Goal: Task Accomplishment & Management: Use online tool/utility

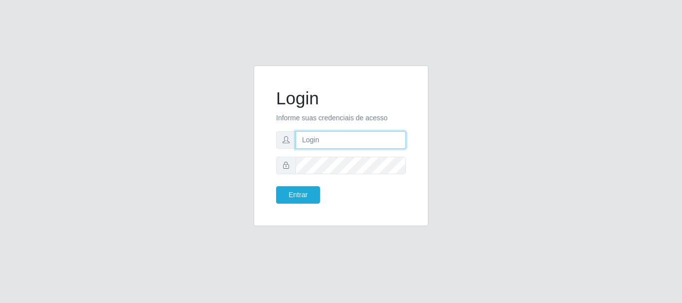
click at [316, 139] on input "text" at bounding box center [351, 139] width 110 height 17
type input "ritaiwof@B5"
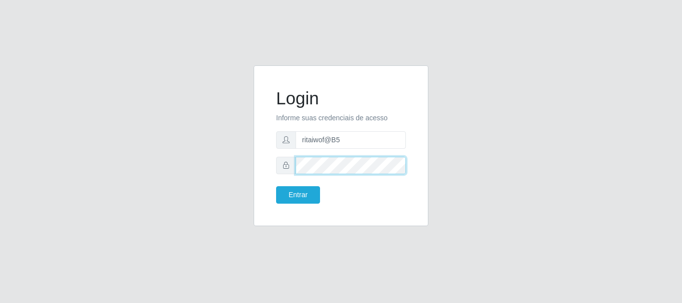
click at [276, 186] on button "Entrar" at bounding box center [298, 194] width 44 height 17
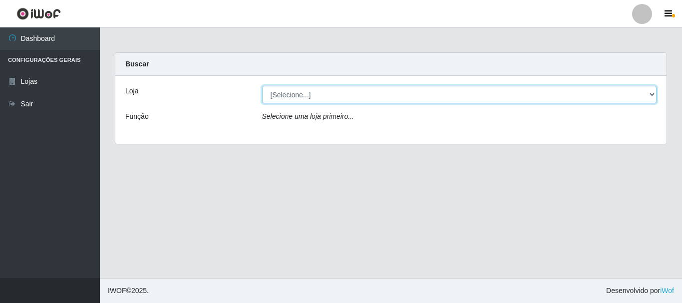
click at [650, 90] on select "[Selecione...] Bemais Supermercados - B5 Anatólia" at bounding box center [459, 94] width 395 height 17
select select "405"
click at [262, 86] on select "[Selecione...] Bemais Supermercados - B5 Anatólia" at bounding box center [459, 94] width 395 height 17
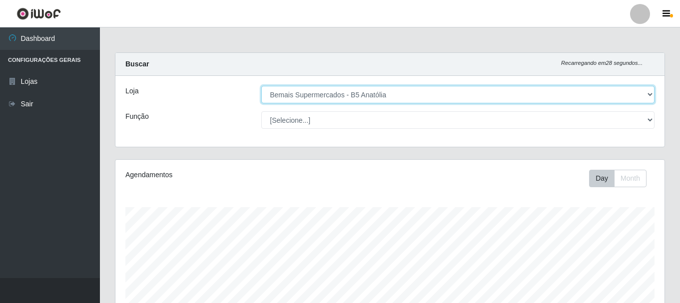
scroll to position [207, 549]
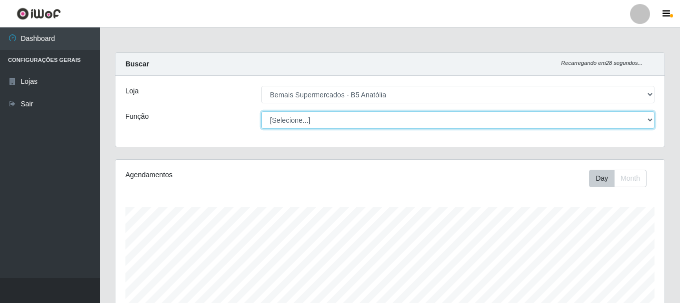
click at [649, 120] on select "[Selecione...] ASG ASG + ASG ++ Auxiliar de Estacionamento Auxiliar de Estacion…" at bounding box center [457, 119] width 393 height 17
click at [261, 111] on select "[Selecione...] ASG ASG + ASG ++ Auxiliar de Estacionamento Auxiliar de Estacion…" at bounding box center [457, 119] width 393 height 17
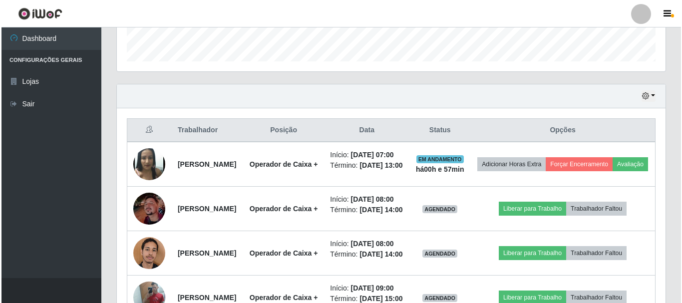
scroll to position [300, 0]
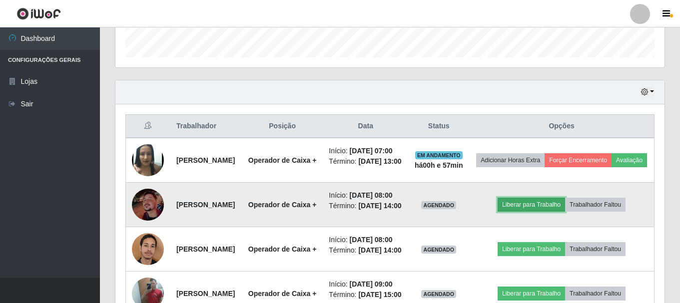
click at [527, 212] on button "Liberar para Trabalho" at bounding box center [531, 205] width 67 height 14
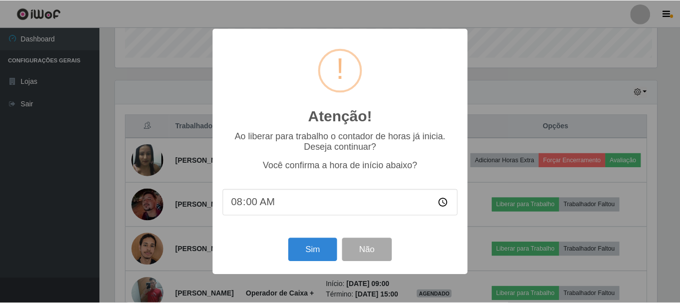
scroll to position [207, 544]
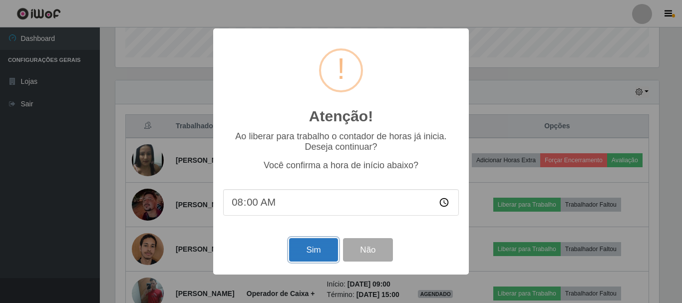
click at [313, 251] on button "Sim" at bounding box center [313, 249] width 48 height 23
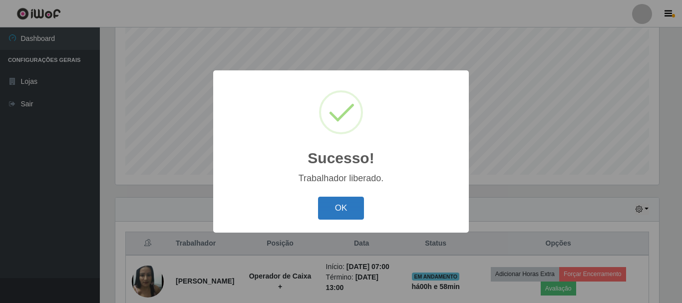
click at [348, 216] on button "OK" at bounding box center [341, 208] width 46 height 23
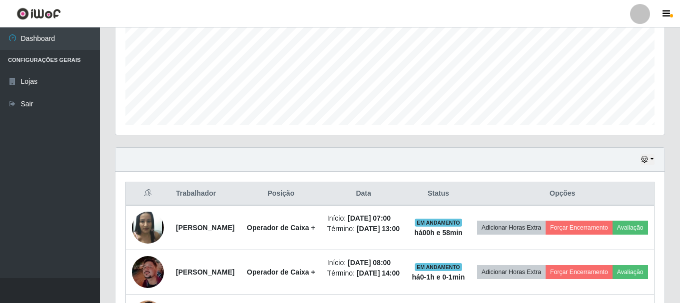
scroll to position [32, 0]
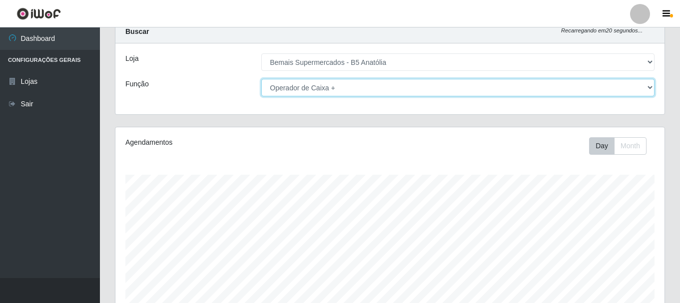
click at [646, 87] on select "[Selecione...] ASG ASG + ASG ++ Auxiliar de Estacionamento Auxiliar de Estacion…" at bounding box center [457, 87] width 393 height 17
click at [261, 79] on select "[Selecione...] ASG ASG + ASG ++ Auxiliar de Estacionamento Auxiliar de Estacion…" at bounding box center [457, 87] width 393 height 17
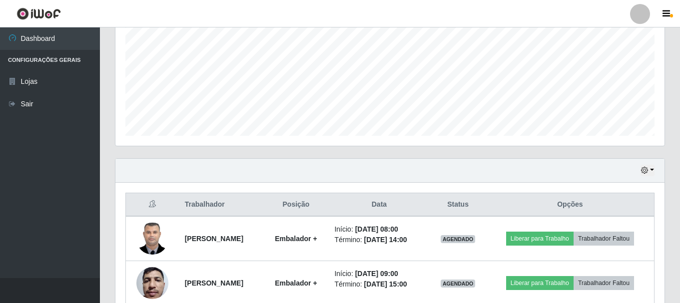
scroll to position [232, 0]
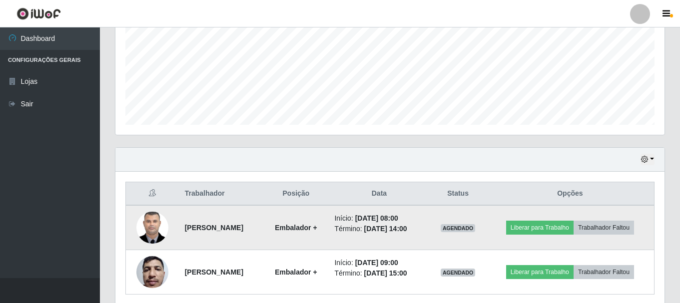
click at [145, 229] on img at bounding box center [152, 227] width 32 height 42
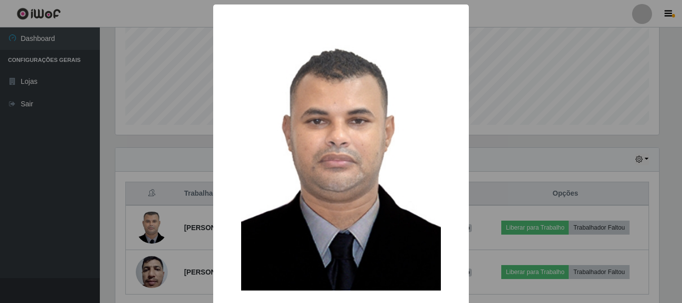
click at [481, 151] on div "× OK Cancel" at bounding box center [341, 151] width 682 height 303
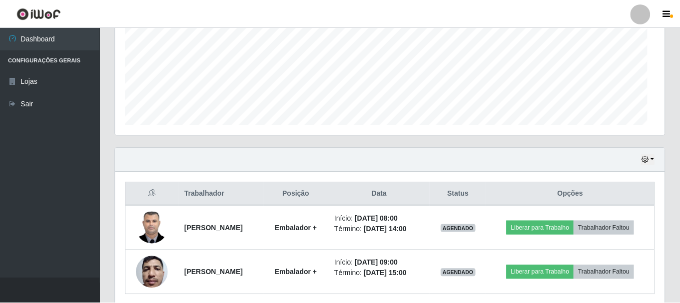
scroll to position [207, 549]
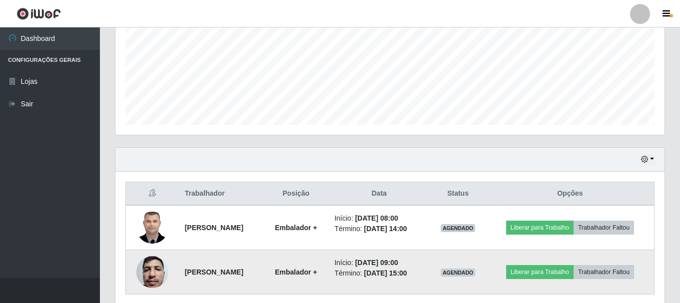
click at [150, 276] on img at bounding box center [152, 272] width 32 height 42
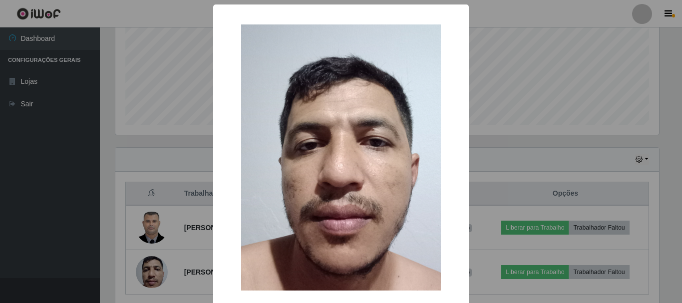
click at [571, 159] on div "× OK Cancel" at bounding box center [341, 151] width 682 height 303
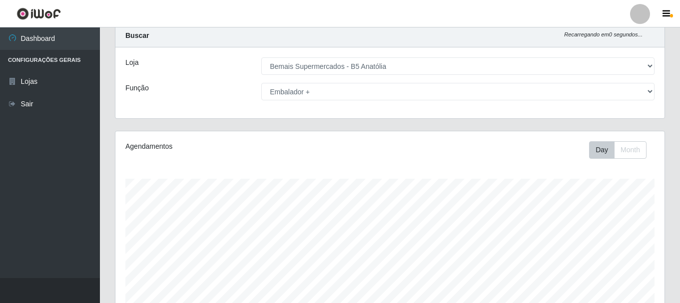
scroll to position [0, 0]
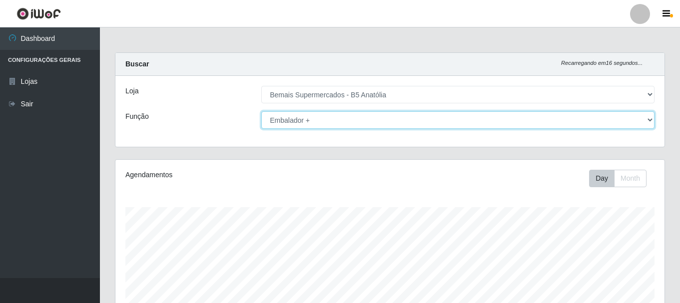
click at [648, 118] on select "[Selecione...] ASG ASG + ASG ++ Auxiliar de Estacionamento Auxiliar de Estacion…" at bounding box center [457, 119] width 393 height 17
click at [261, 111] on select "[Selecione...] ASG ASG + ASG ++ Auxiliar de Estacionamento Auxiliar de Estacion…" at bounding box center [457, 119] width 393 height 17
click at [646, 121] on select "[Selecione...] ASG ASG + ASG ++ Auxiliar de Estacionamento Auxiliar de Estacion…" at bounding box center [457, 119] width 393 height 17
click at [261, 111] on select "[Selecione...] ASG ASG + ASG ++ Auxiliar de Estacionamento Auxiliar de Estacion…" at bounding box center [457, 119] width 393 height 17
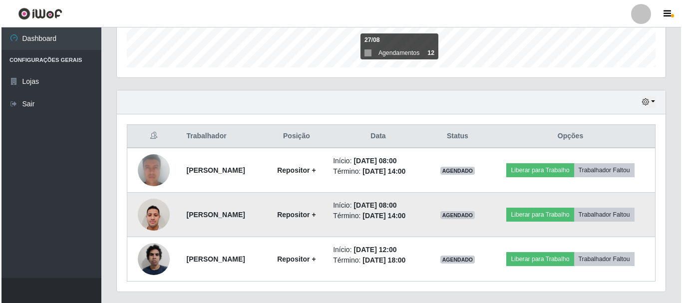
scroll to position [300, 0]
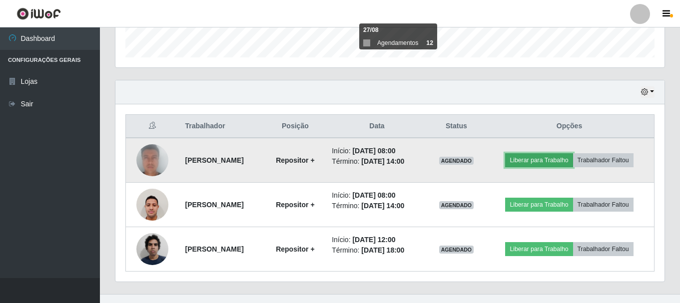
click at [535, 161] on button "Liberar para Trabalho" at bounding box center [538, 160] width 67 height 14
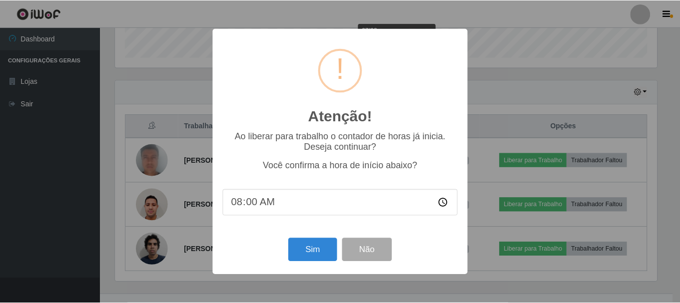
scroll to position [207, 544]
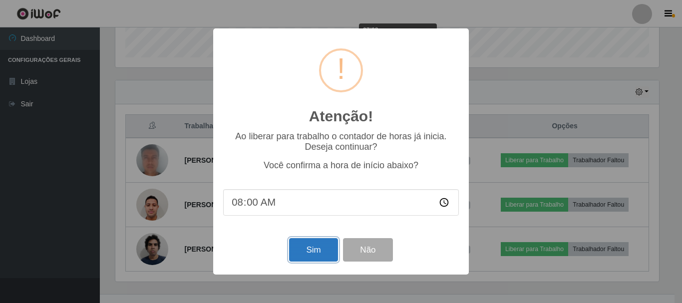
click at [314, 255] on button "Sim" at bounding box center [313, 249] width 48 height 23
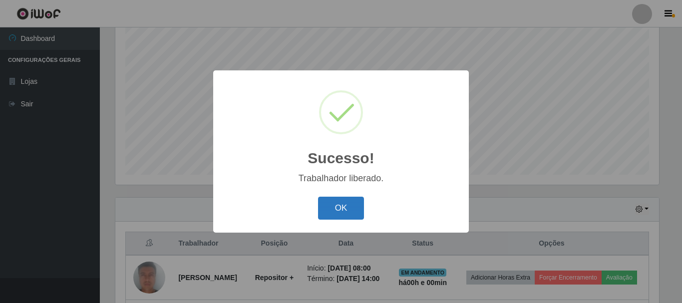
click at [342, 212] on button "OK" at bounding box center [341, 208] width 46 height 23
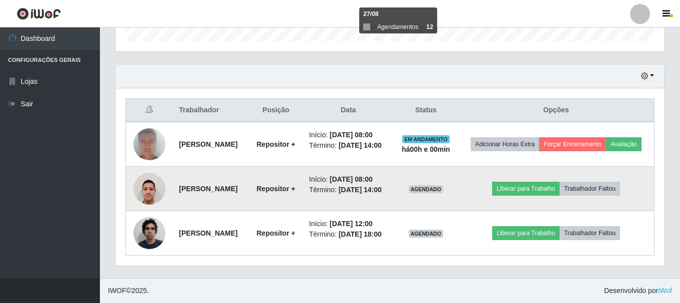
scroll to position [338, 0]
click at [535, 182] on button "Liberar para Trabalho" at bounding box center [525, 189] width 67 height 14
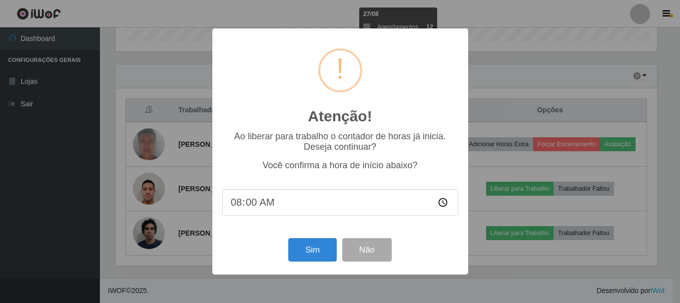
scroll to position [207, 544]
click at [318, 251] on button "Sim" at bounding box center [313, 249] width 48 height 23
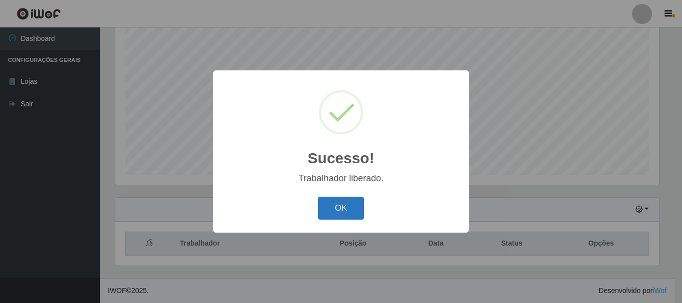
click at [344, 206] on button "OK" at bounding box center [341, 208] width 46 height 23
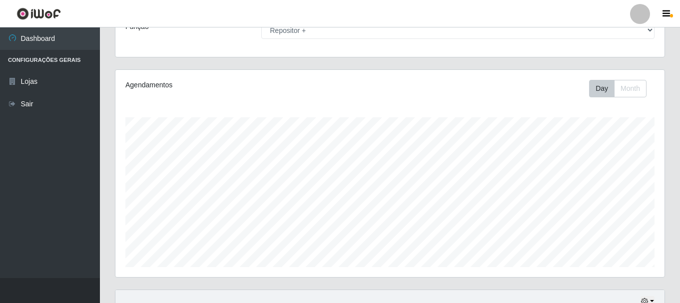
scroll to position [0, 0]
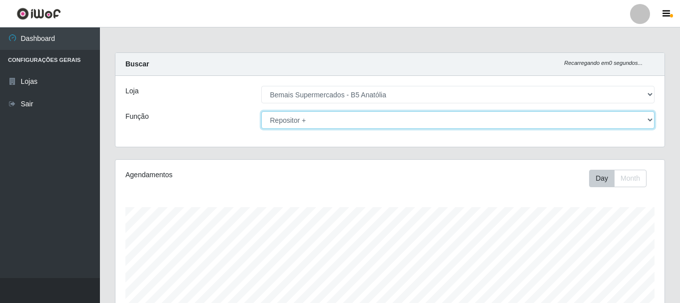
drag, startPoint x: 647, startPoint y: 121, endPoint x: 636, endPoint y: 126, distance: 11.9
click at [647, 121] on select "[Selecione...] ASG ASG + ASG ++ Auxiliar de Estacionamento Auxiliar de Estacion…" at bounding box center [457, 119] width 393 height 17
click at [261, 111] on select "[Selecione...] ASG ASG + ASG ++ Auxiliar de Estacionamento Auxiliar de Estacion…" at bounding box center [457, 119] width 393 height 17
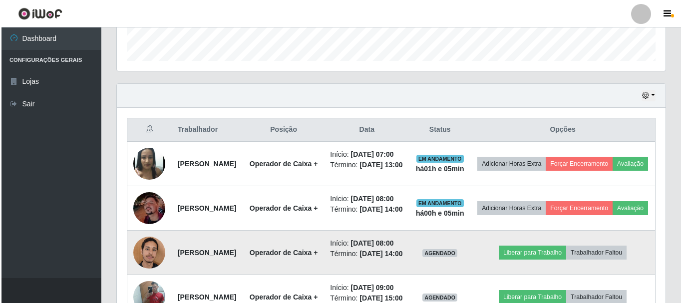
scroll to position [350, 0]
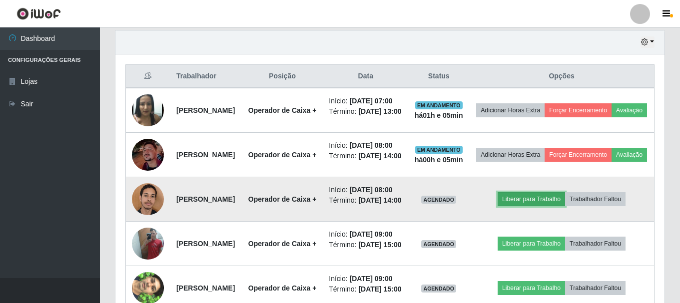
click at [536, 206] on button "Liberar para Trabalho" at bounding box center [531, 199] width 67 height 14
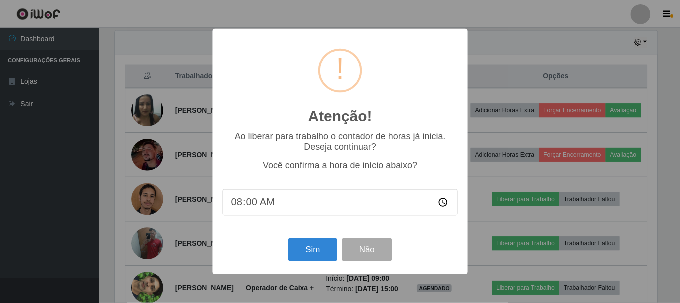
scroll to position [207, 544]
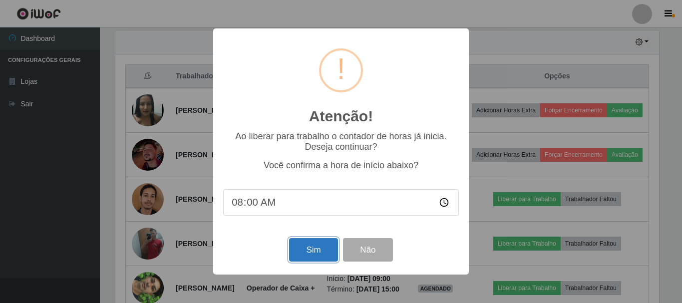
click at [317, 258] on button "Sim" at bounding box center [313, 249] width 48 height 23
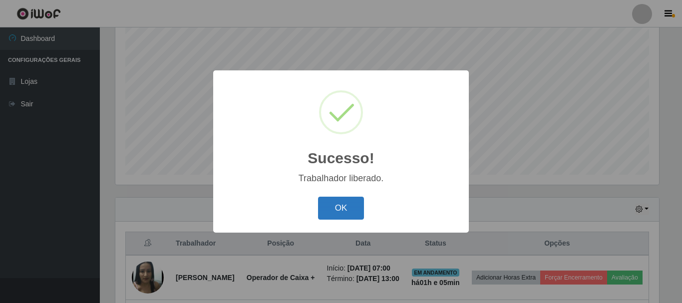
click at [336, 206] on button "OK" at bounding box center [341, 208] width 46 height 23
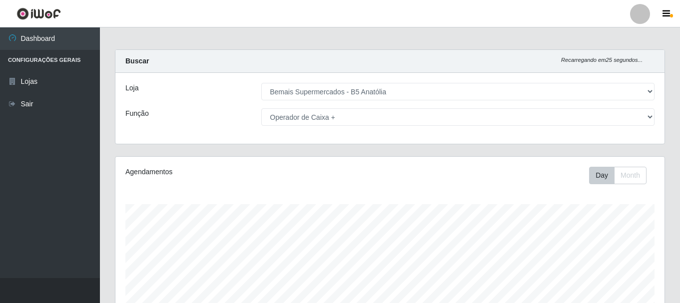
scroll to position [0, 0]
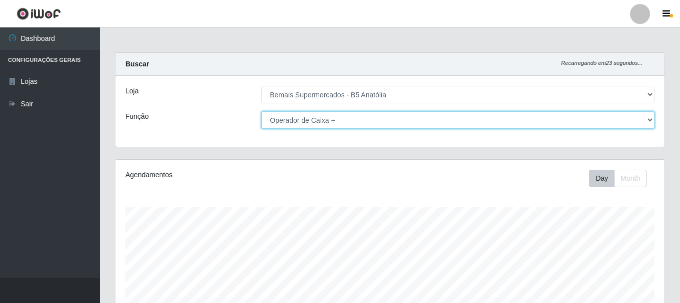
click at [646, 120] on select "[Selecione...] ASG ASG + ASG ++ Auxiliar de Estacionamento Auxiliar de Estacion…" at bounding box center [457, 119] width 393 height 17
select select "82"
click at [261, 111] on select "[Selecione...] ASG ASG + ASG ++ Auxiliar de Estacionamento Auxiliar de Estacion…" at bounding box center [457, 119] width 393 height 17
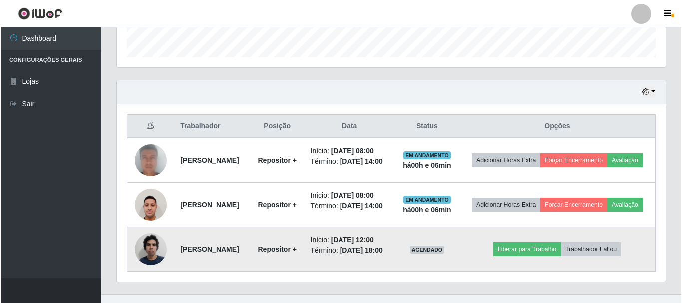
scroll to position [338, 0]
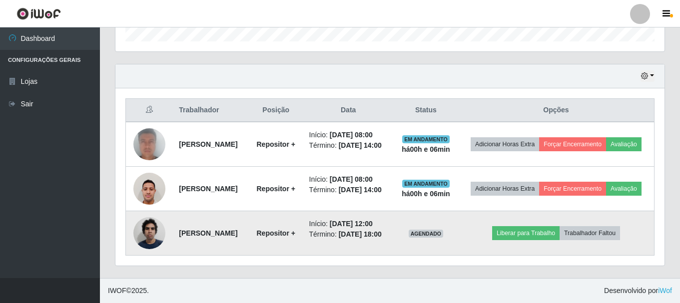
click at [153, 233] on img at bounding box center [149, 233] width 32 height 42
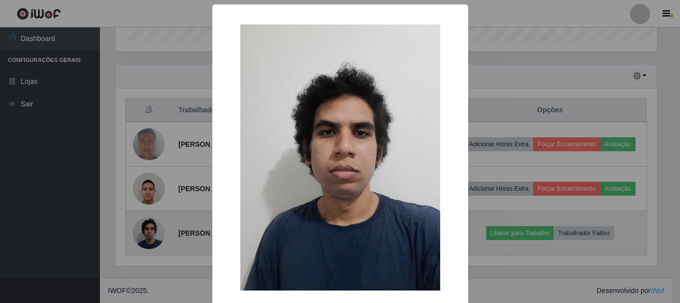
scroll to position [207, 544]
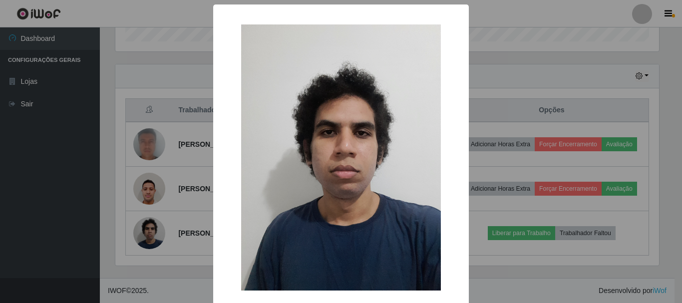
click at [517, 98] on div "× OK Cancel" at bounding box center [341, 151] width 682 height 303
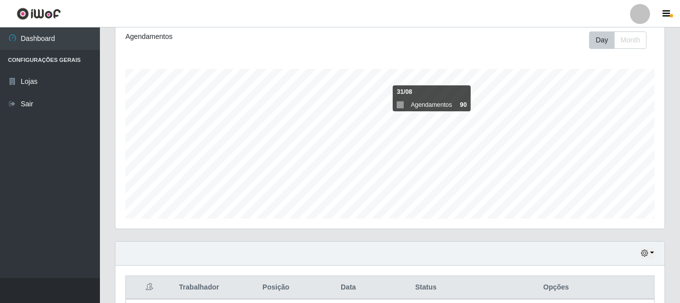
scroll to position [0, 0]
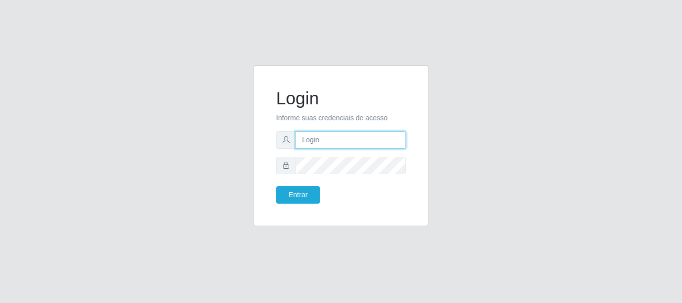
click at [312, 142] on input "text" at bounding box center [351, 139] width 110 height 17
type input "~"
type input "R"
type input "ritaiwof@B5"
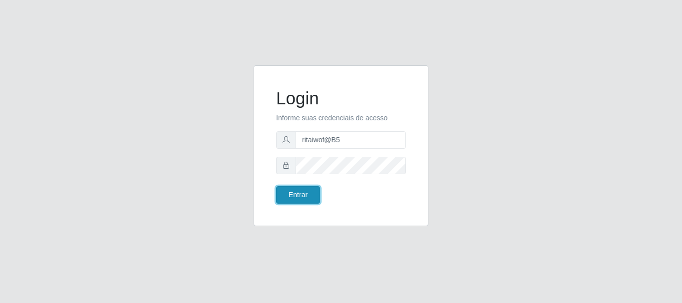
click at [297, 195] on button "Entrar" at bounding box center [298, 194] width 44 height 17
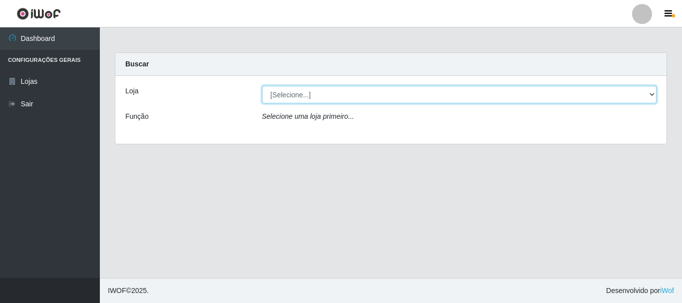
drag, startPoint x: 649, startPoint y: 92, endPoint x: 644, endPoint y: 96, distance: 6.4
click at [648, 93] on select "[Selecione...] Bemais Supermercados - B5 Anatólia" at bounding box center [459, 94] width 395 height 17
select select "405"
click at [262, 86] on select "[Selecione...] Bemais Supermercados - B5 Anatólia" at bounding box center [459, 94] width 395 height 17
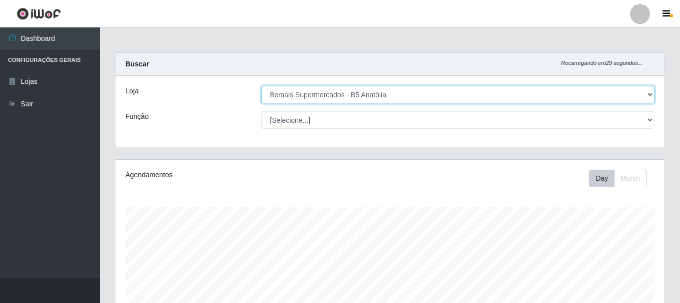
scroll to position [207, 549]
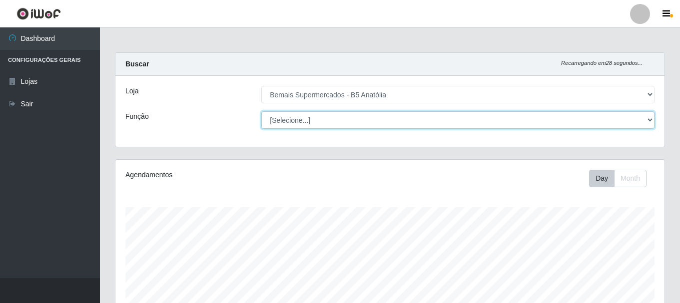
click at [649, 121] on select "[Selecione...] ASG ASG + ASG ++ Auxiliar de Estacionamento Auxiliar de Estacion…" at bounding box center [457, 119] width 393 height 17
select select "70"
click at [261, 111] on select "[Selecione...] ASG ASG + ASG ++ Auxiliar de Estacionamento Auxiliar de Estacion…" at bounding box center [457, 119] width 393 height 17
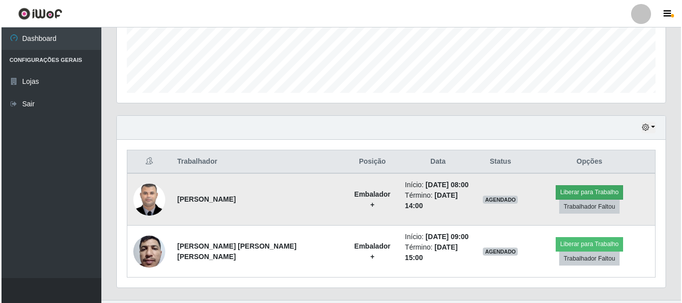
scroll to position [271, 0]
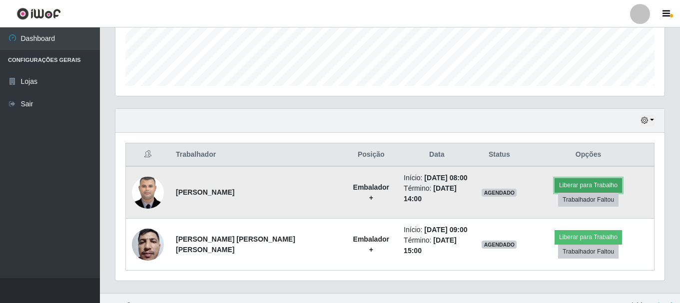
click at [554, 191] on button "Liberar para Trabalho" at bounding box center [587, 185] width 67 height 14
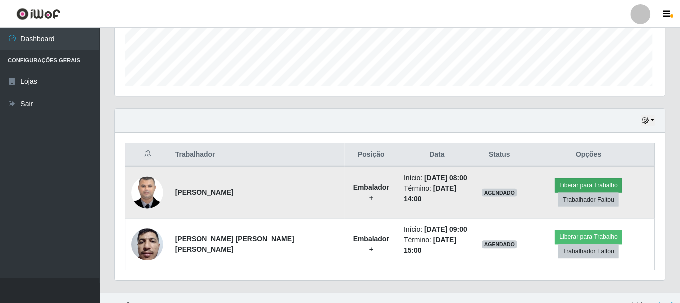
scroll to position [207, 544]
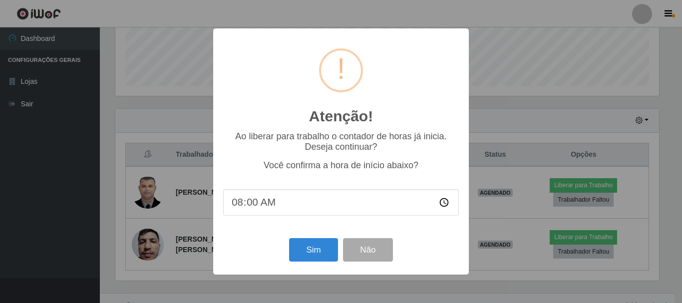
click at [248, 204] on input "08:00" at bounding box center [341, 202] width 236 height 26
type input "08:20"
click at [310, 252] on button "Sim" at bounding box center [313, 249] width 48 height 23
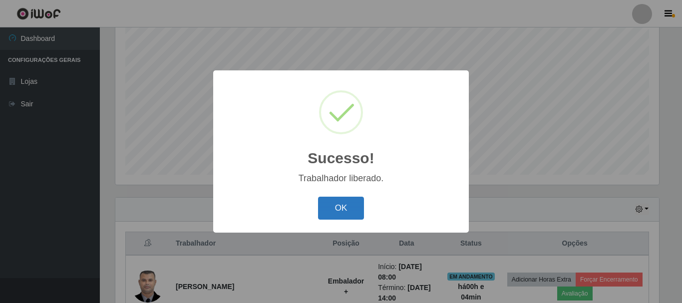
click at [345, 210] on button "OK" at bounding box center [341, 208] width 46 height 23
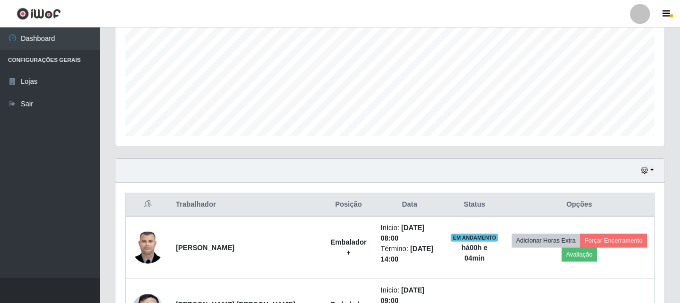
scroll to position [232, 0]
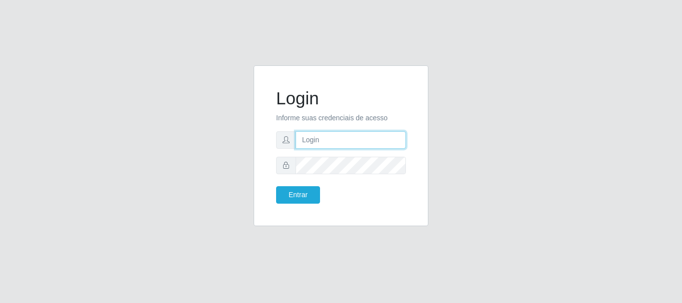
click at [339, 138] on input "text" at bounding box center [351, 139] width 110 height 17
type input "ritaiwof@B5"
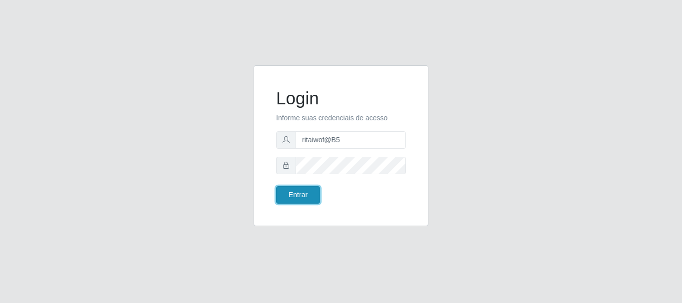
click at [302, 195] on button "Entrar" at bounding box center [298, 194] width 44 height 17
click at [303, 193] on button "Entrar" at bounding box center [298, 194] width 44 height 17
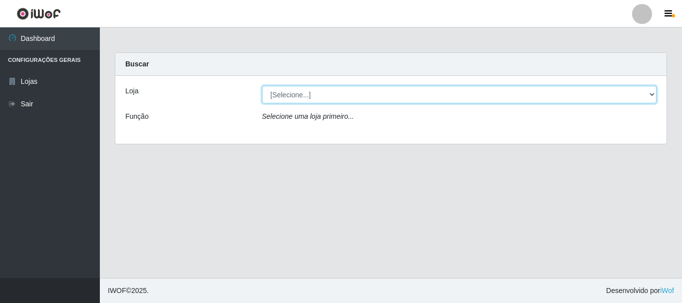
click at [311, 97] on select "[Selecione...] Bemais Supermercados - B5 Anatólia" at bounding box center [459, 94] width 395 height 17
select select "405"
click at [262, 86] on select "[Selecione...] Bemais Supermercados - B5 Anatólia" at bounding box center [459, 94] width 395 height 17
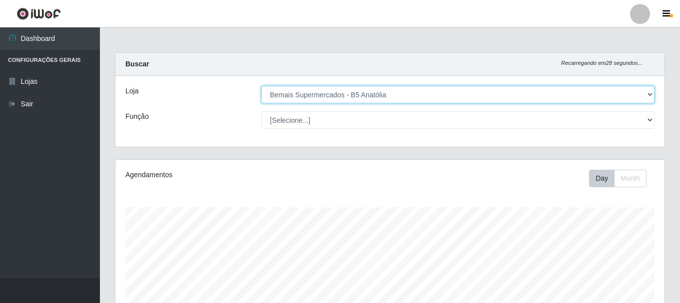
scroll to position [207, 549]
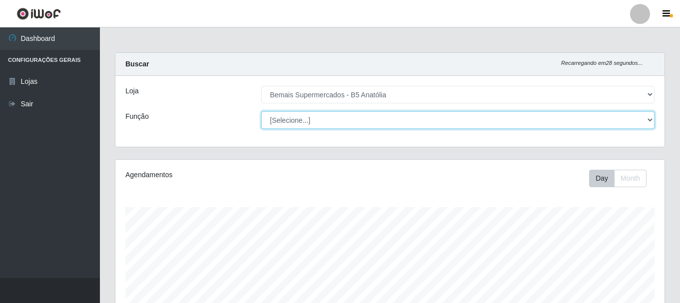
click at [409, 120] on select "[Selecione...] ASG ASG + ASG ++ Auxiliar de Estacionamento Auxiliar de Estacion…" at bounding box center [457, 119] width 393 height 17
click at [261, 111] on select "[Selecione...] ASG ASG + ASG ++ Auxiliar de Estacionamento Auxiliar de Estacion…" at bounding box center [457, 119] width 393 height 17
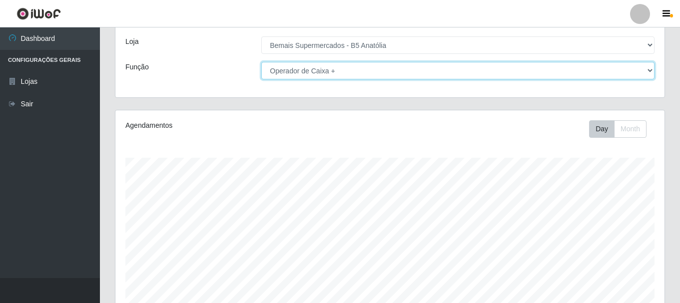
scroll to position [0, 0]
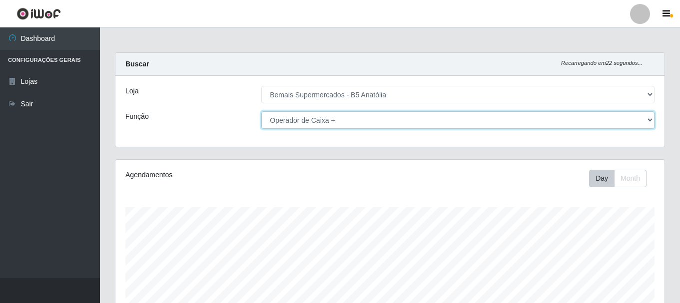
click at [446, 125] on select "[Selecione...] ASG ASG + ASG ++ Auxiliar de Estacionamento Auxiliar de Estacion…" at bounding box center [457, 119] width 393 height 17
click at [261, 111] on select "[Selecione...] ASG ASG + ASG ++ Auxiliar de Estacionamento Auxiliar de Estacion…" at bounding box center [457, 119] width 393 height 17
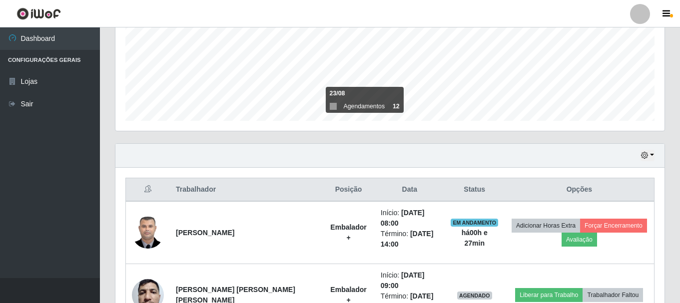
scroll to position [36, 0]
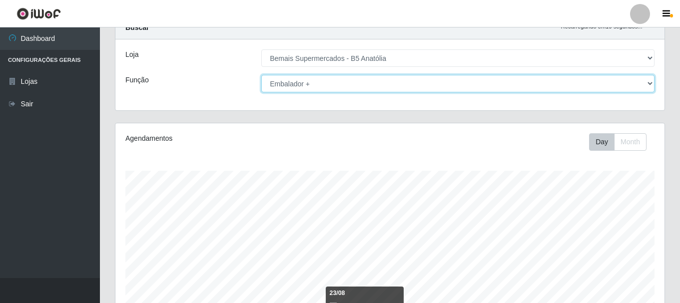
click at [513, 86] on select "[Selecione...] ASG ASG + ASG ++ Auxiliar de Estacionamento Auxiliar de Estacion…" at bounding box center [457, 83] width 393 height 17
click at [261, 75] on select "[Selecione...] ASG ASG + ASG ++ Auxiliar de Estacionamento Auxiliar de Estacion…" at bounding box center [457, 83] width 393 height 17
click at [343, 87] on select "[Selecione...] ASG ASG + ASG ++ Auxiliar de Estacionamento Auxiliar de Estacion…" at bounding box center [457, 83] width 393 height 17
click at [261, 75] on select "[Selecione...] ASG ASG + ASG ++ Auxiliar de Estacionamento Auxiliar de Estacion…" at bounding box center [457, 83] width 393 height 17
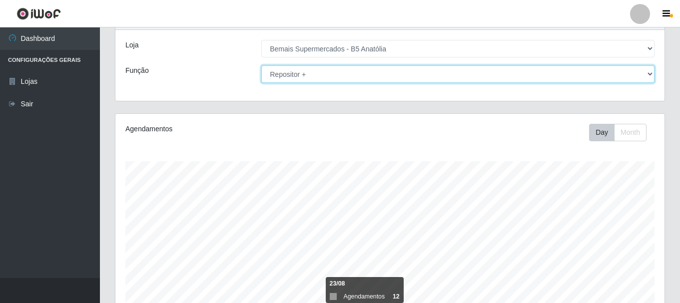
scroll to position [0, 0]
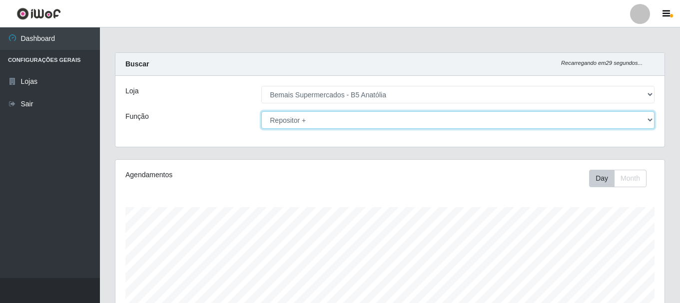
click at [367, 120] on select "[Selecione...] ASG ASG + ASG ++ Auxiliar de Estacionamento Auxiliar de Estacion…" at bounding box center [457, 119] width 393 height 17
click at [261, 111] on select "[Selecione...] ASG ASG + ASG ++ Auxiliar de Estacionamento Auxiliar de Estacion…" at bounding box center [457, 119] width 393 height 17
click at [291, 117] on select "[Selecione...] ASG ASG + ASG ++ Auxiliar de Estacionamento Auxiliar de Estacion…" at bounding box center [457, 119] width 393 height 17
click at [261, 111] on select "[Selecione...] ASG ASG + ASG ++ Auxiliar de Estacionamento Auxiliar de Estacion…" at bounding box center [457, 119] width 393 height 17
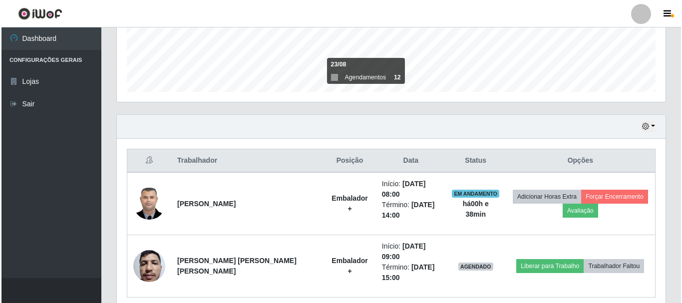
scroll to position [286, 0]
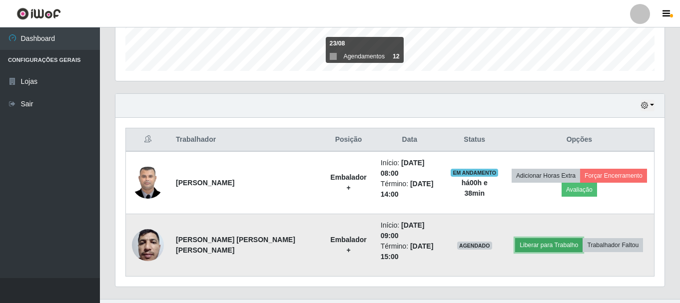
click at [539, 238] on button "Liberar para Trabalho" at bounding box center [548, 245] width 67 height 14
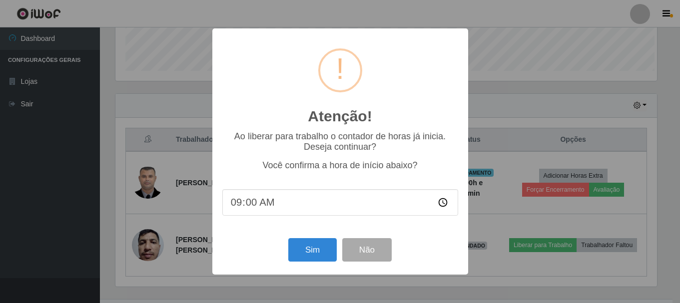
scroll to position [207, 544]
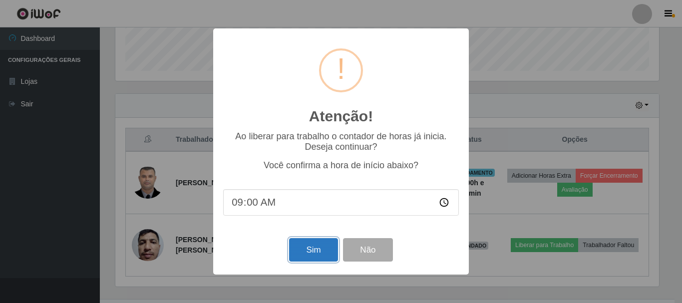
drag, startPoint x: 306, startPoint y: 252, endPoint x: 323, endPoint y: 248, distance: 17.0
click at [307, 252] on button "Sim" at bounding box center [313, 249] width 48 height 23
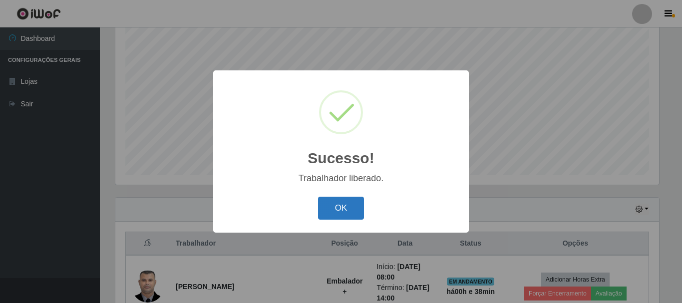
click at [344, 218] on button "OK" at bounding box center [341, 208] width 46 height 23
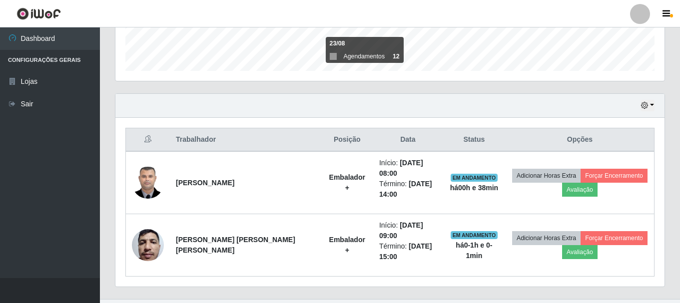
scroll to position [0, 0]
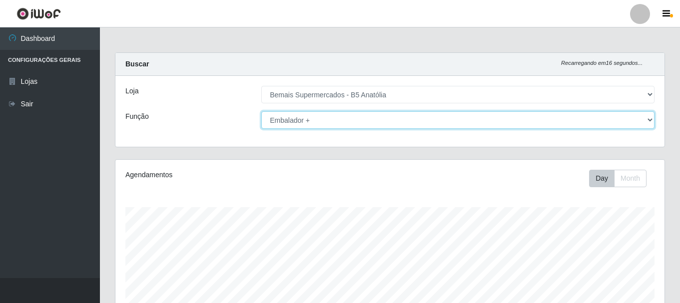
click at [323, 119] on select "[Selecione...] ASG ASG + ASG ++ Auxiliar de Estacionamento Auxiliar de Estacion…" at bounding box center [457, 119] width 393 height 17
click at [330, 123] on select "[Selecione...] ASG ASG + ASG ++ Auxiliar de Estacionamento Auxiliar de Estacion…" at bounding box center [457, 119] width 393 height 17
click at [261, 111] on select "[Selecione...] ASG ASG + ASG ++ Auxiliar de Estacionamento Auxiliar de Estacion…" at bounding box center [457, 119] width 393 height 17
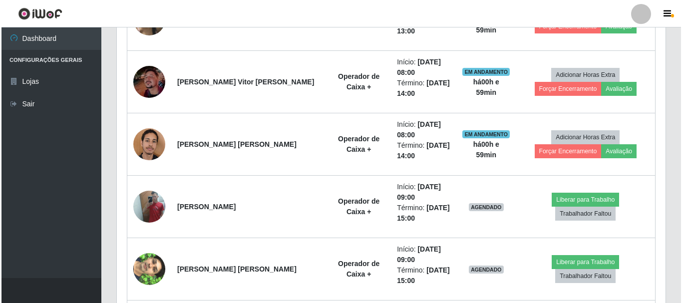
scroll to position [500, 0]
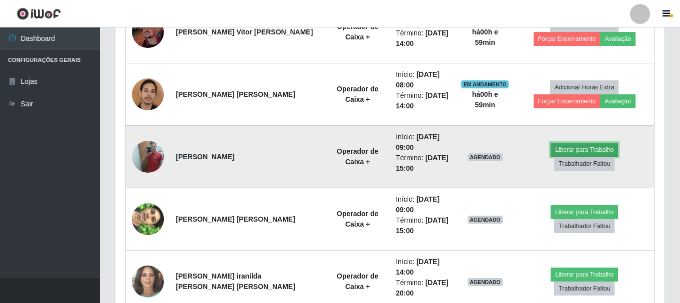
click at [550, 156] on button "Liberar para Trabalho" at bounding box center [583, 150] width 67 height 14
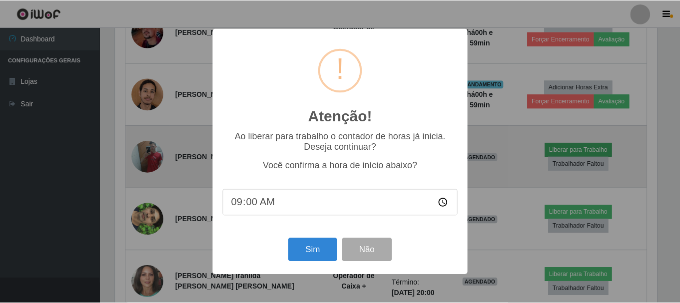
scroll to position [207, 544]
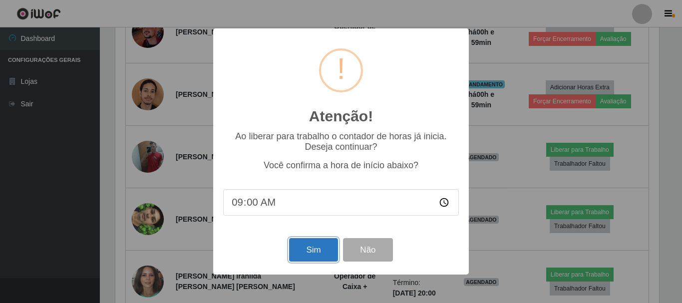
click at [304, 254] on button "Sim" at bounding box center [313, 249] width 48 height 23
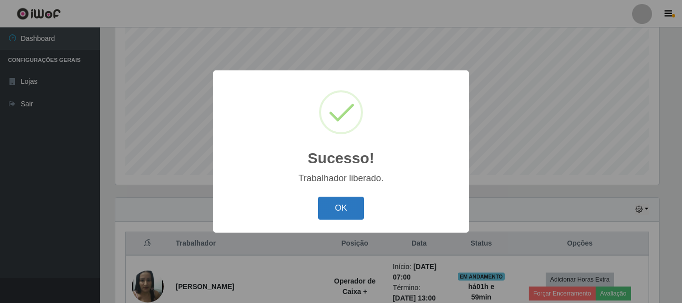
drag, startPoint x: 343, startPoint y: 215, endPoint x: 396, endPoint y: 204, distance: 54.2
click at [342, 215] on button "OK" at bounding box center [341, 208] width 46 height 23
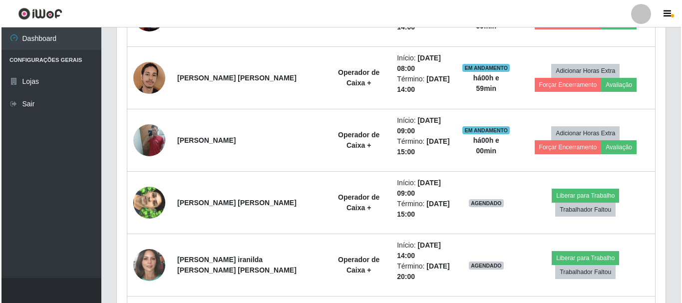
scroll to position [532, 0]
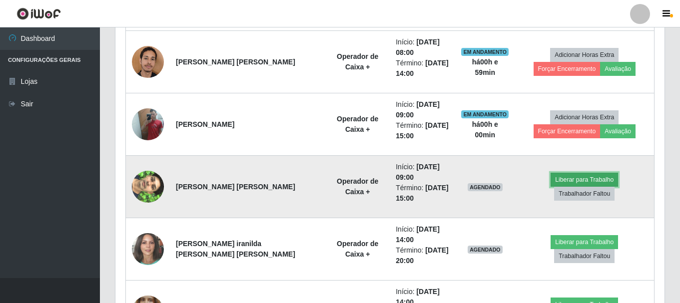
click at [550, 187] on button "Liberar para Trabalho" at bounding box center [583, 180] width 67 height 14
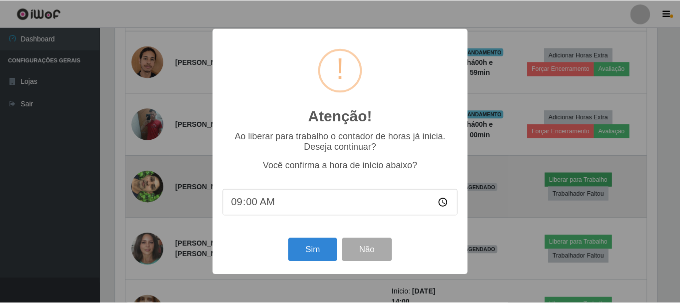
scroll to position [207, 544]
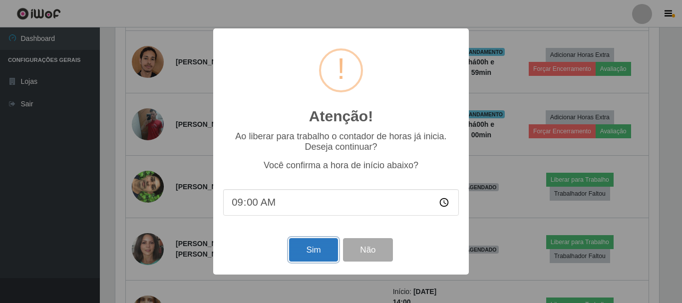
click at [318, 254] on button "Sim" at bounding box center [313, 249] width 48 height 23
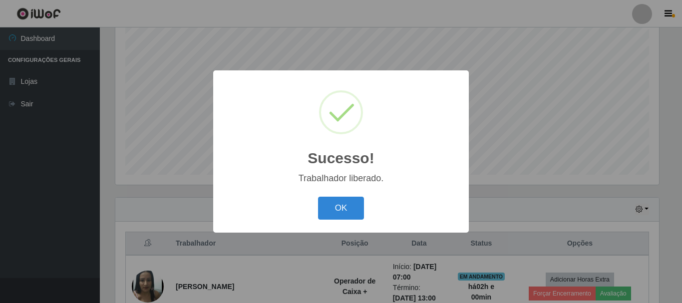
drag, startPoint x: 358, startPoint y: 206, endPoint x: 393, endPoint y: 185, distance: 40.1
click at [357, 204] on button "OK" at bounding box center [341, 208] width 46 height 23
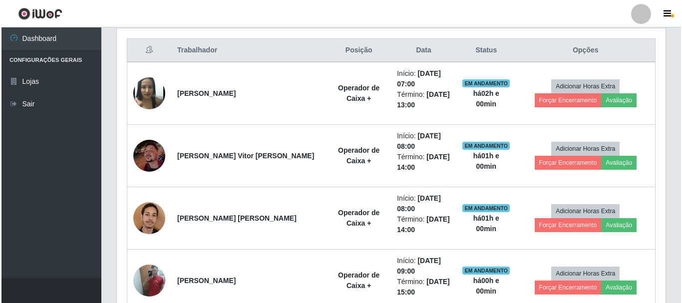
scroll to position [382, 0]
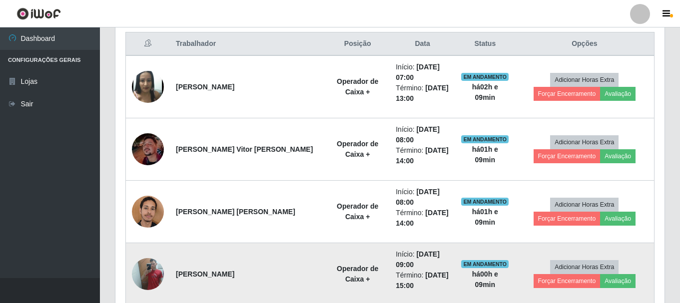
click at [155, 272] on img at bounding box center [148, 274] width 32 height 42
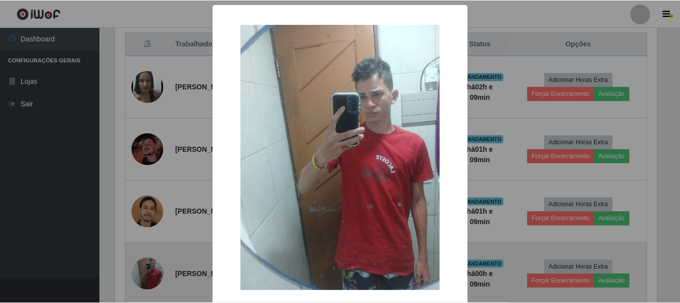
scroll to position [207, 544]
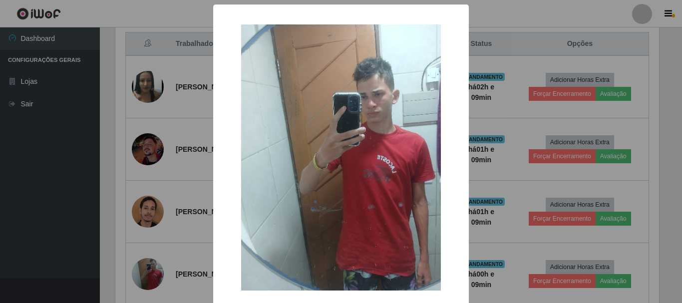
click at [481, 178] on div "× OK Cancel" at bounding box center [341, 151] width 682 height 303
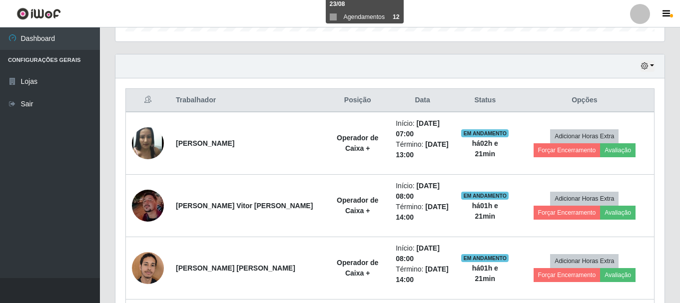
scroll to position [50, 0]
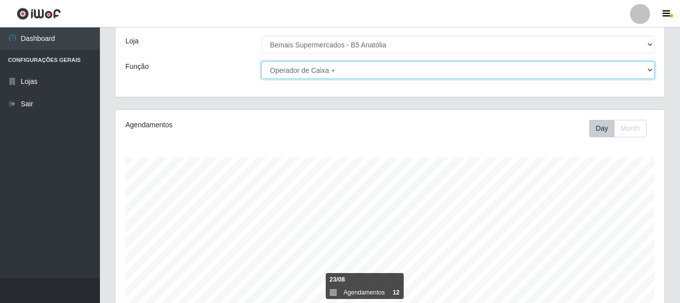
click at [377, 69] on select "[Selecione...] ASG ASG + ASG ++ Auxiliar de Estacionamento Auxiliar de Estacion…" at bounding box center [457, 69] width 393 height 17
click at [261, 61] on select "[Selecione...] ASG ASG + ASG ++ Auxiliar de Estacionamento Auxiliar de Estacion…" at bounding box center [457, 69] width 393 height 17
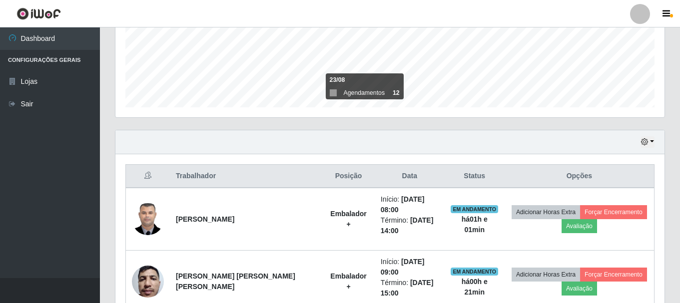
scroll to position [0, 0]
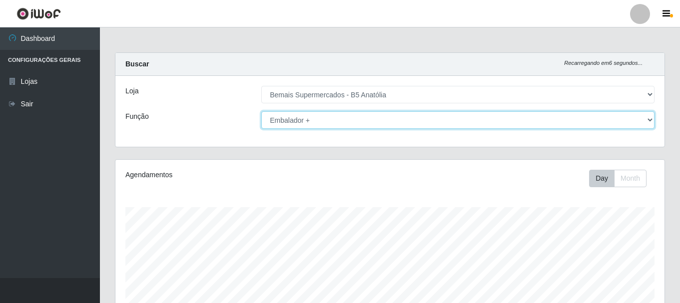
click at [361, 119] on select "[Selecione...] ASG ASG + ASG ++ Auxiliar de Estacionamento Auxiliar de Estacion…" at bounding box center [457, 119] width 393 height 17
click at [261, 111] on select "[Selecione...] ASG ASG + ASG ++ Auxiliar de Estacionamento Auxiliar de Estacion…" at bounding box center [457, 119] width 393 height 17
click at [356, 113] on select "[Selecione...] ASG ASG + ASG ++ Auxiliar de Estacionamento Auxiliar de Estacion…" at bounding box center [457, 119] width 393 height 17
select select "72"
click at [261, 111] on select "[Selecione...] ASG ASG + ASG ++ Auxiliar de Estacionamento Auxiliar de Estacion…" at bounding box center [457, 119] width 393 height 17
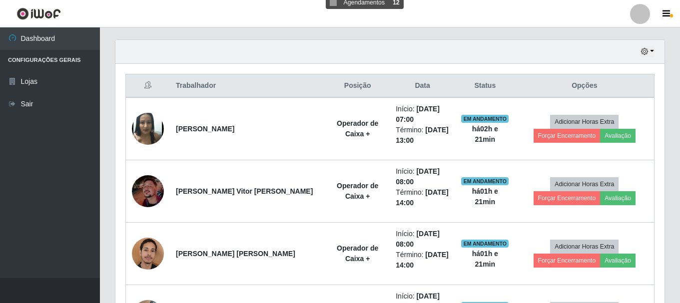
scroll to position [350, 0]
